Goal: Task Accomplishment & Management: Use online tool/utility

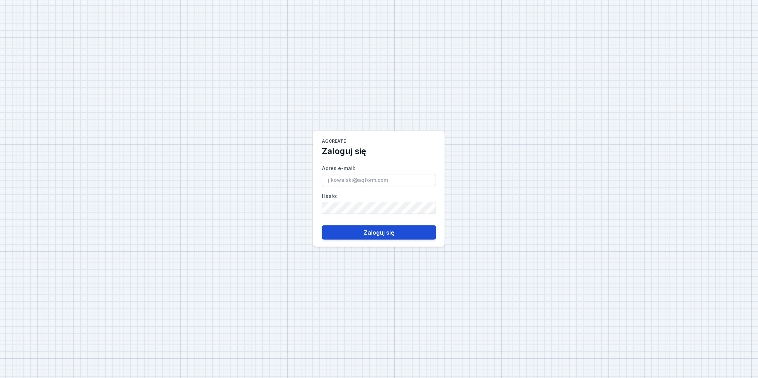
type input "[PERSON_NAME][EMAIL_ADDRESS][PERSON_NAME][DOMAIN_NAME]"
click at [378, 237] on button "Zaloguj się" at bounding box center [379, 232] width 114 height 14
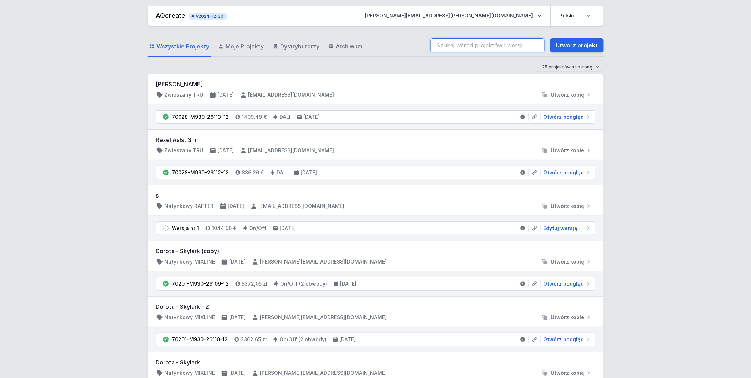
click at [470, 45] on input "search" at bounding box center [488, 45] width 114 height 14
paste input "70201-M930-26098-12"
click at [499, 45] on input "70201-M930-26098-12" at bounding box center [488, 45] width 114 height 14
click at [504, 44] on input "70201-M930-26098-12" at bounding box center [488, 45] width 114 height 14
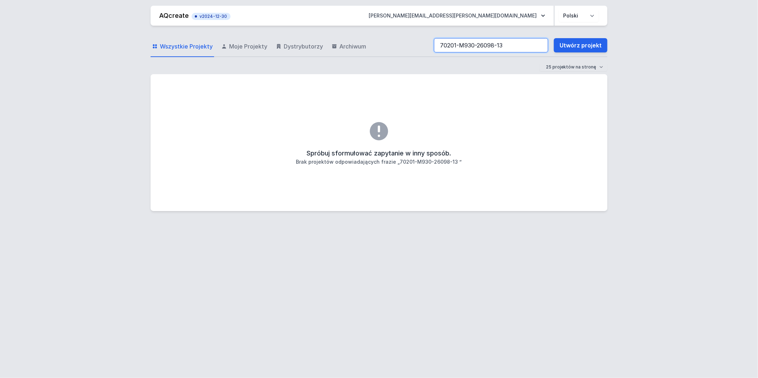
click at [442, 45] on input "70201-M930-26098-13" at bounding box center [491, 45] width 114 height 14
click at [514, 45] on input "70201-M930-26098-13" at bounding box center [491, 45] width 114 height 14
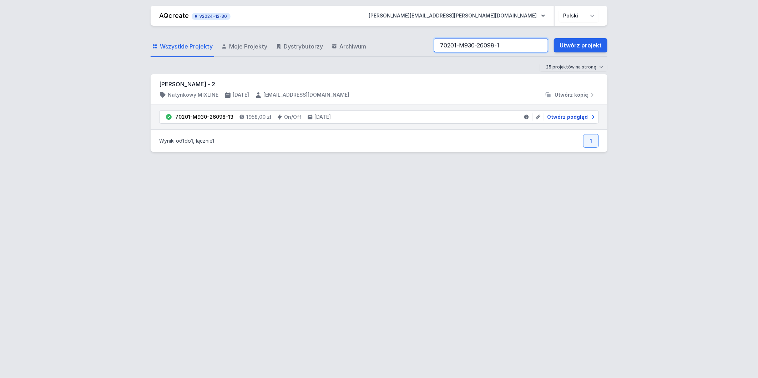
type input "70201-M930-26098-1"
click at [561, 118] on span "Otwórz podgląd" at bounding box center [567, 116] width 41 height 7
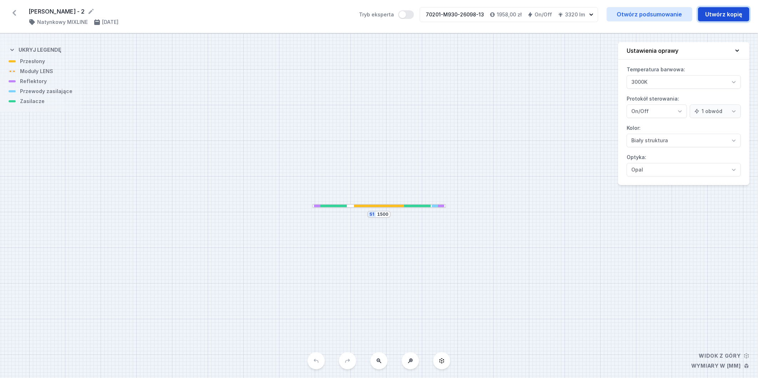
click at [718, 16] on button "Utwórz kopię" at bounding box center [723, 14] width 51 height 14
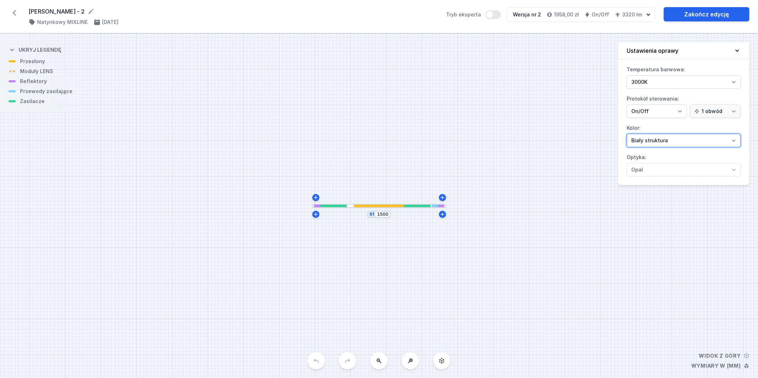
click at [687, 138] on select "Biały struktura Czarny struktura Złoty struktura Miedziany Szary Inny (z palety…" at bounding box center [683, 141] width 114 height 14
select select "2"
click at [626, 134] on select "Biały struktura Czarny struktura Złoty struktura Miedziany Szary Inny (z palety…" at bounding box center [683, 141] width 114 height 14
click at [713, 16] on link "Zakończ edycję" at bounding box center [706, 14] width 86 height 14
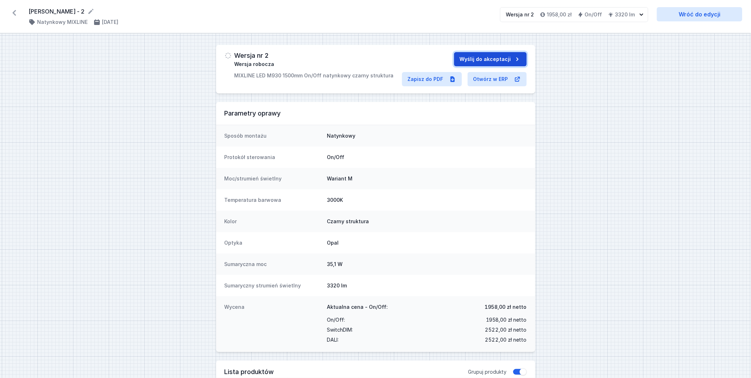
click at [476, 56] on button "Wyślij do akceptacji" at bounding box center [490, 59] width 73 height 14
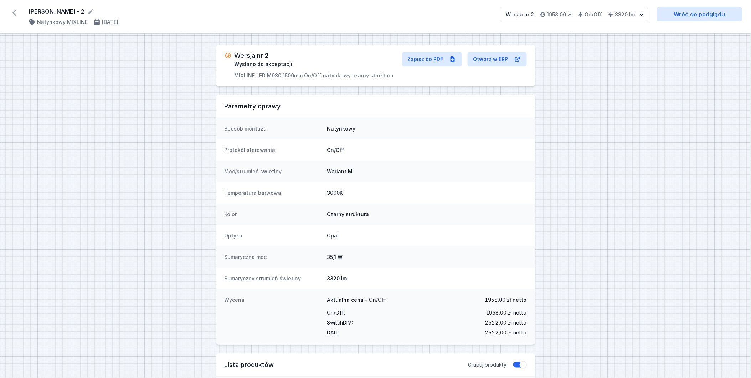
click at [73, 58] on div "Wersja nr 2 Wysłano do akceptacji MIXLINE LED M930 1500mm On/Off natynkowy czar…" at bounding box center [375, 370] width 751 height 673
